Goal: Task Accomplishment & Management: Manage account settings

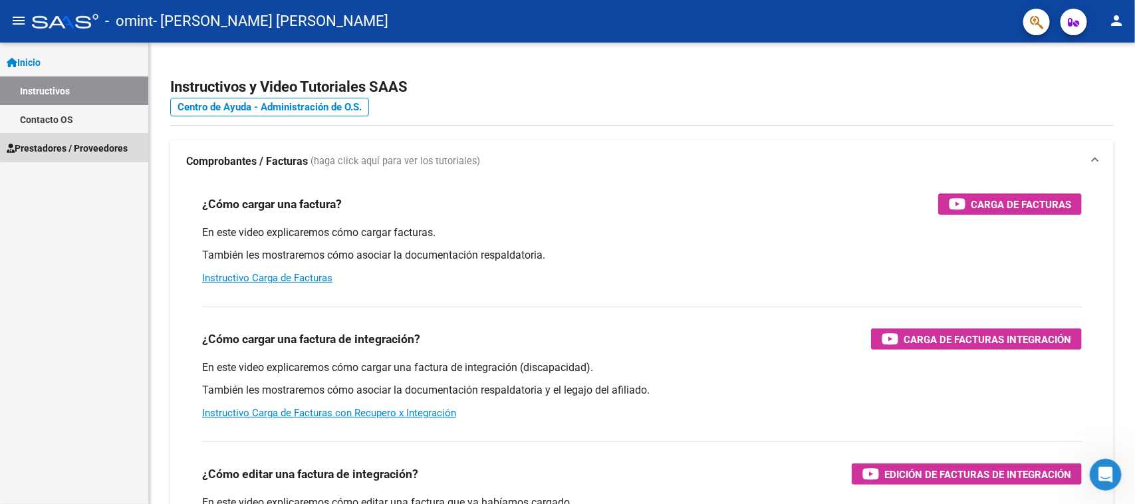
click at [84, 148] on span "Prestadores / Proveedores" at bounding box center [67, 148] width 121 height 15
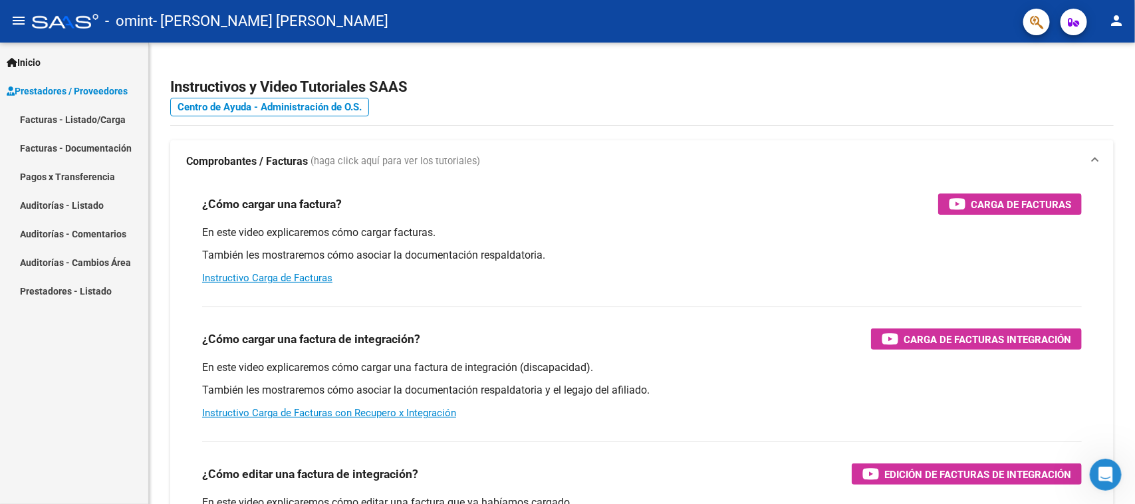
click at [92, 110] on link "Facturas - Listado/Carga" at bounding box center [74, 119] width 148 height 29
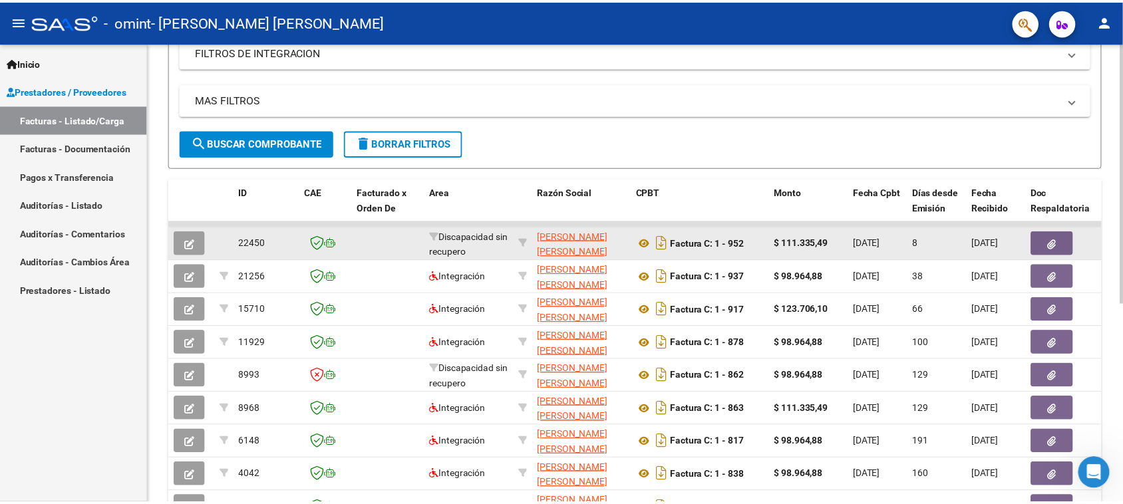
scroll to position [249, 0]
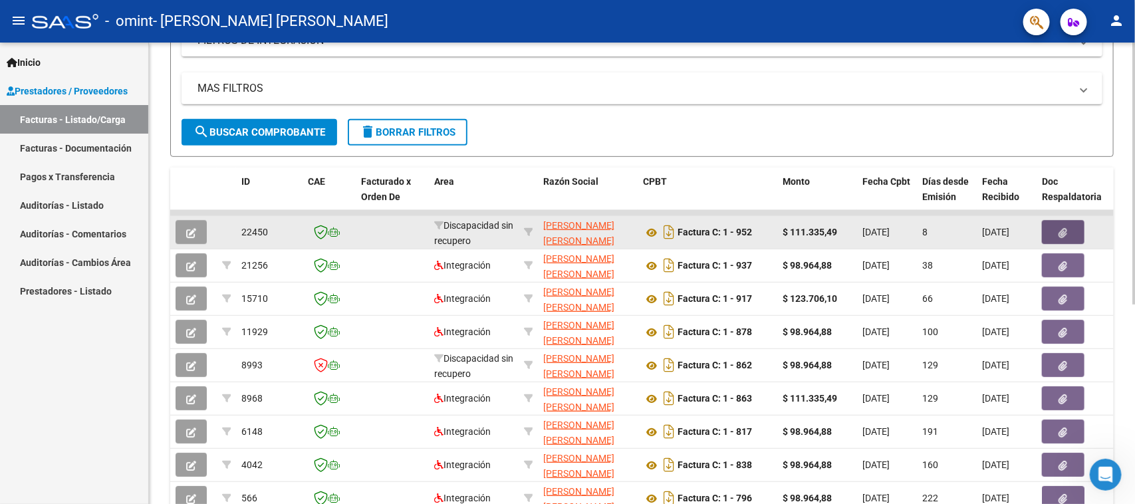
click at [1057, 231] on button "button" at bounding box center [1063, 232] width 43 height 24
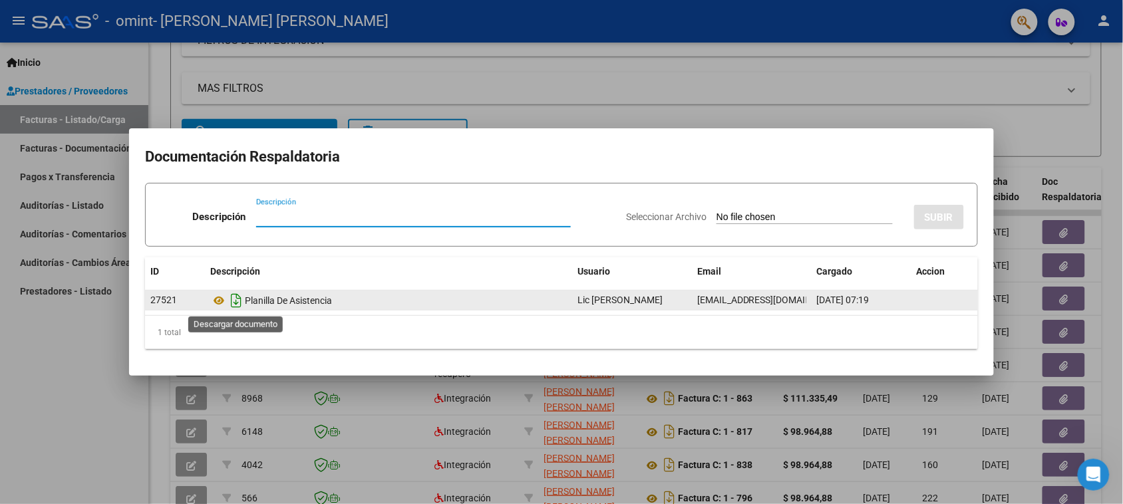
click at [235, 301] on icon "Descargar documento" at bounding box center [235, 300] width 17 height 21
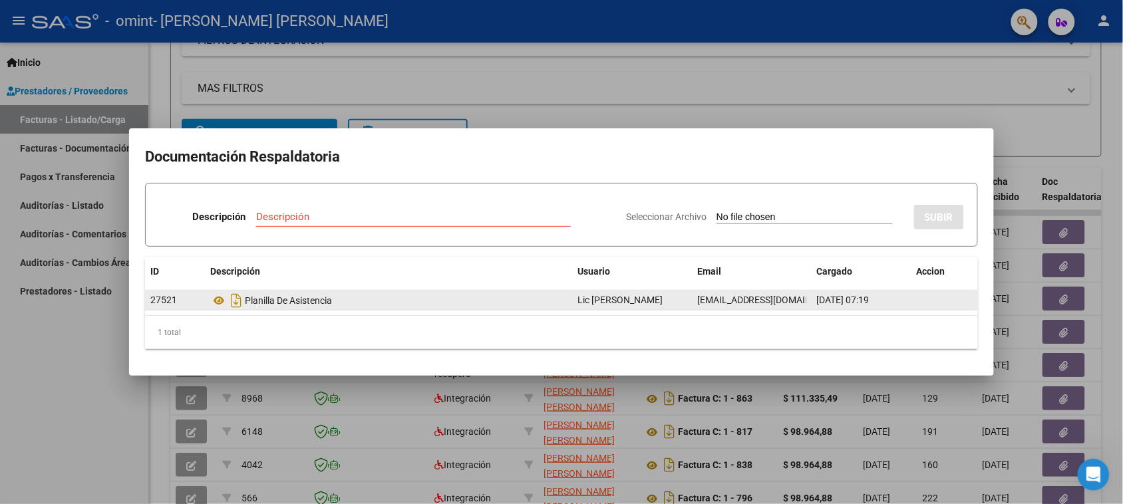
click at [172, 329] on div "1 total" at bounding box center [561, 332] width 833 height 33
click at [948, 68] on div at bounding box center [561, 252] width 1123 height 504
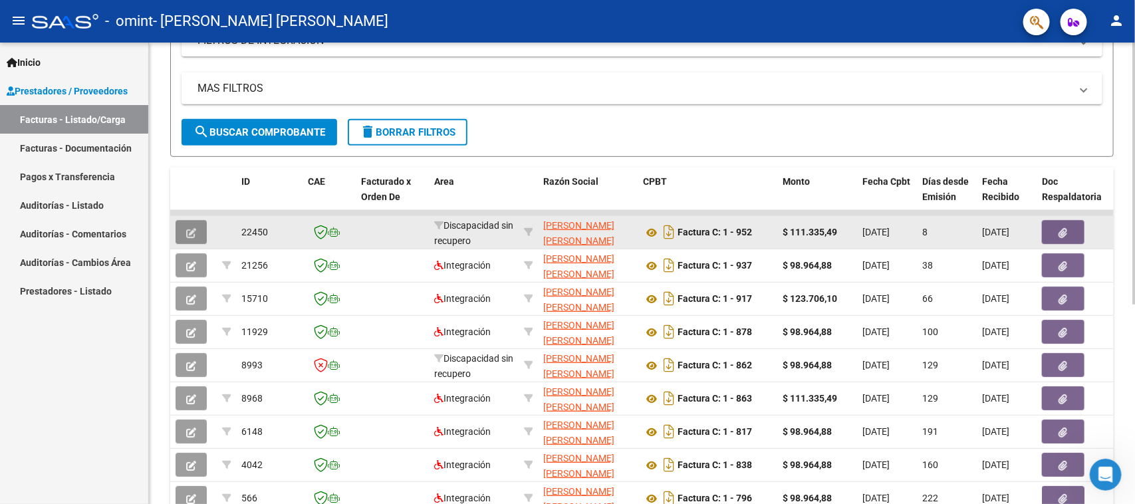
click at [193, 229] on icon "button" at bounding box center [191, 233] width 10 height 10
